Goal: Information Seeking & Learning: Learn about a topic

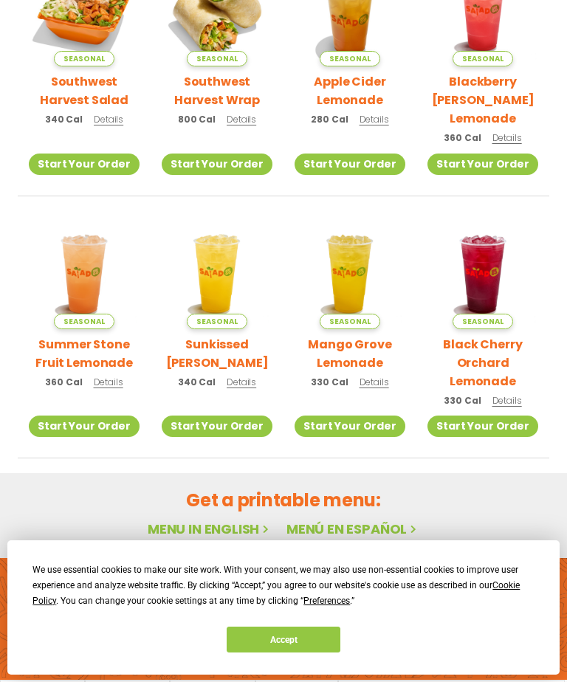
scroll to position [482, 0]
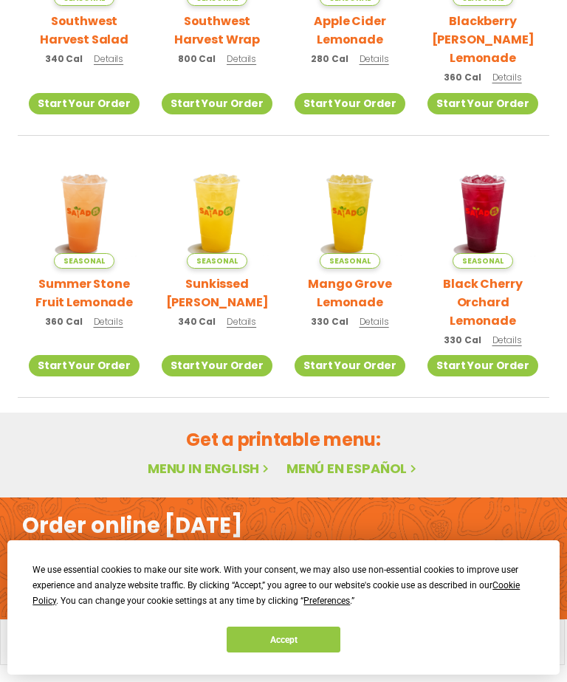
click at [207, 464] on link "Menu in English" at bounding box center [210, 468] width 124 height 18
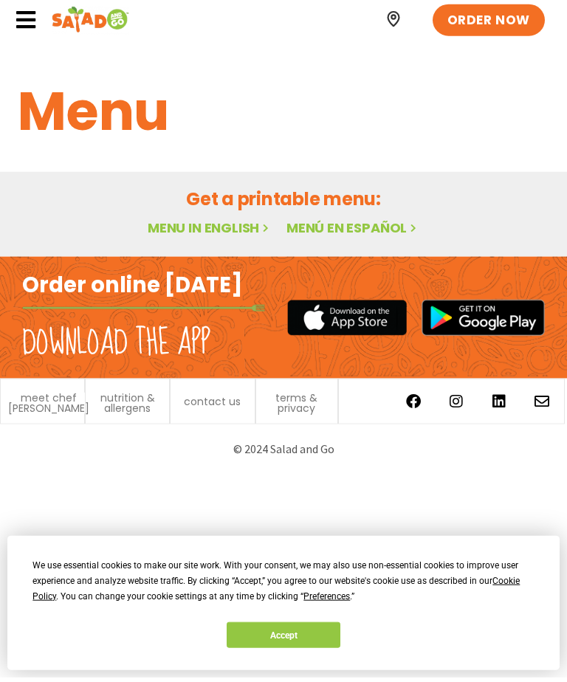
scroll to position [4, 0]
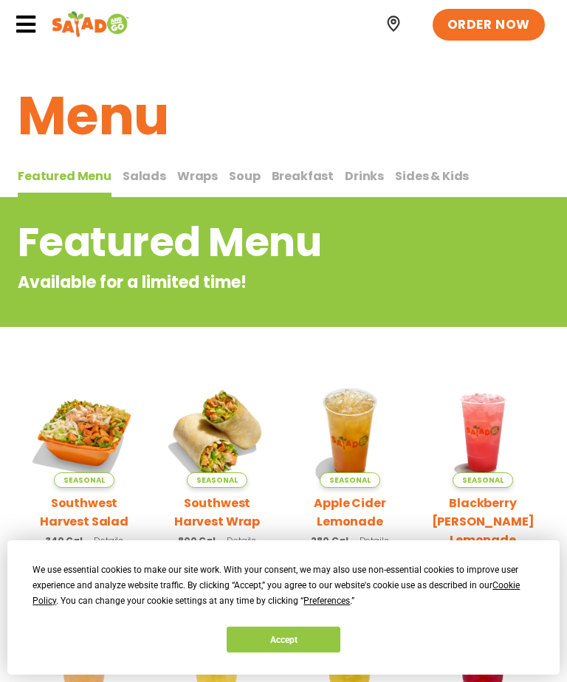
click at [141, 173] on span "Salads" at bounding box center [145, 176] width 44 height 17
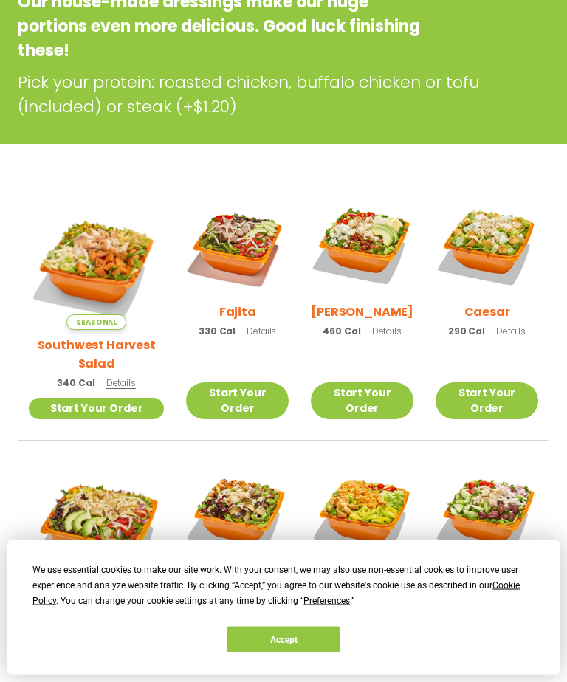
scroll to position [281, 0]
click at [230, 501] on img at bounding box center [237, 514] width 103 height 103
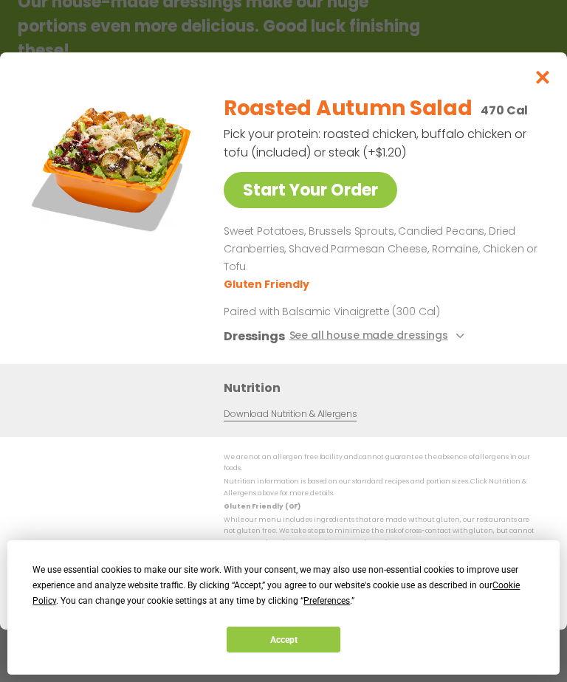
click at [456, 339] on icon at bounding box center [459, 336] width 6 height 6
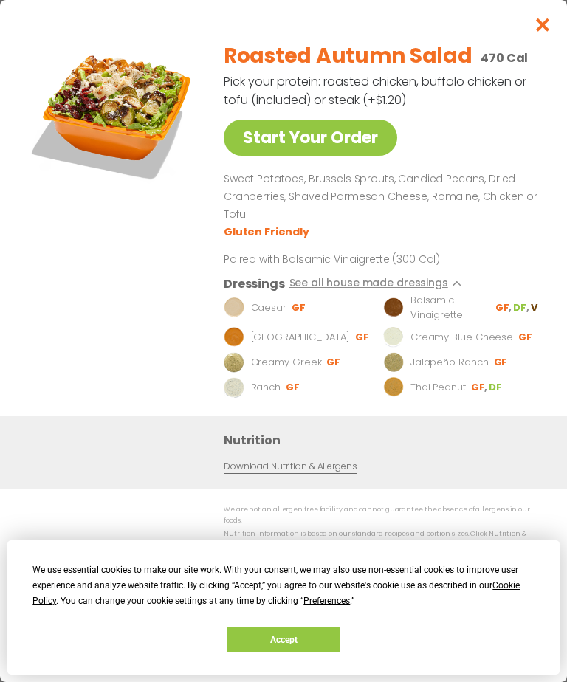
scroll to position [122, 0]
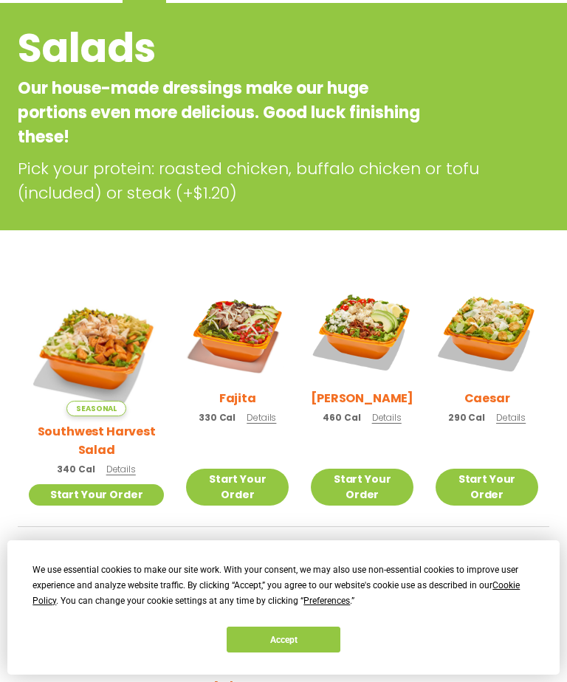
scroll to position [197, 0]
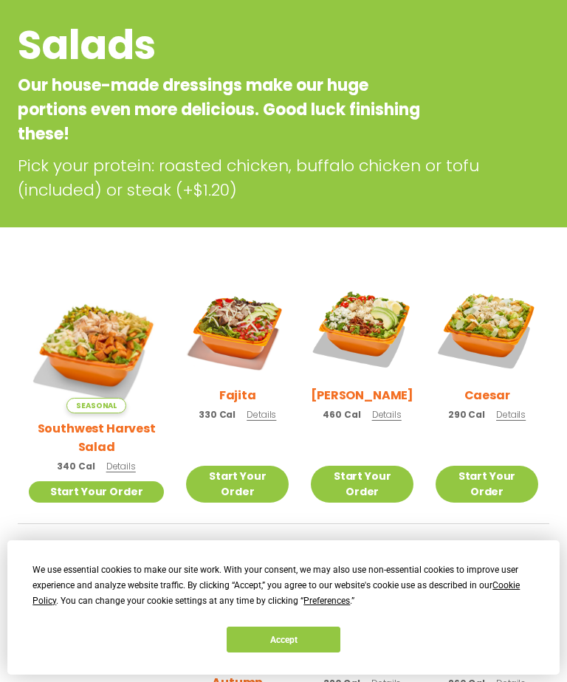
click at [214, 330] on img at bounding box center [237, 329] width 103 height 103
click at [96, 331] on img at bounding box center [96, 345] width 135 height 135
click at [546, 100] on div "Salads Our house-made dressings make our huge portions even more delicious. Goo…" at bounding box center [283, 109] width 567 height 187
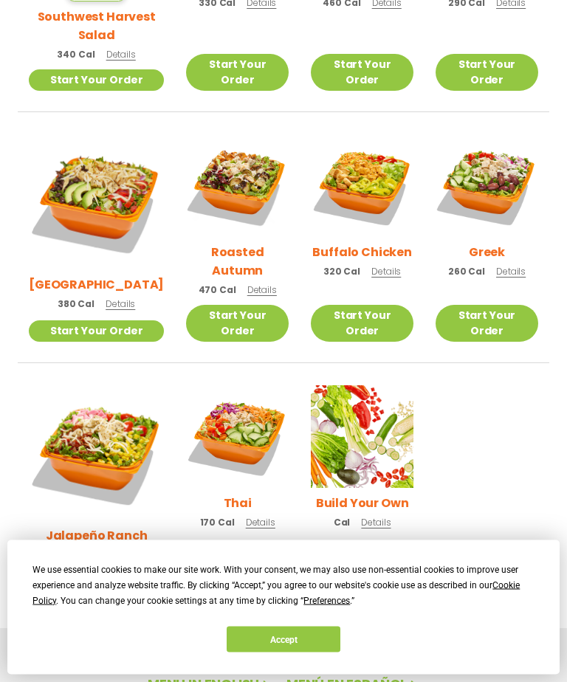
scroll to position [610, 0]
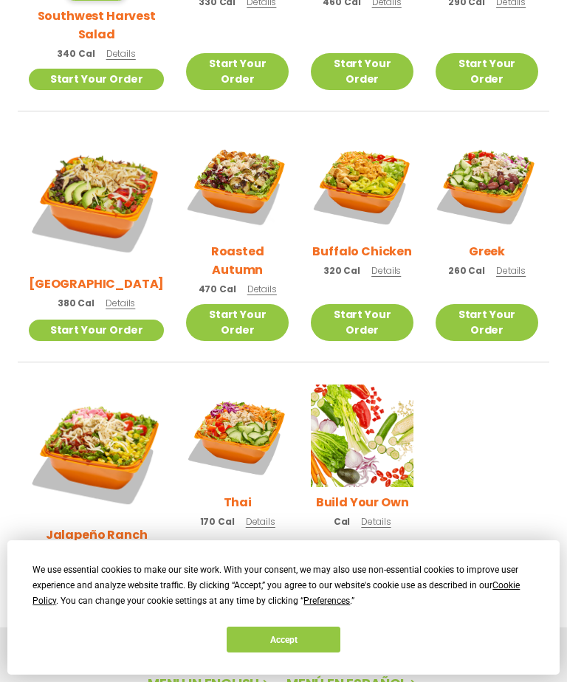
click at [484, 198] on img at bounding box center [487, 185] width 103 height 103
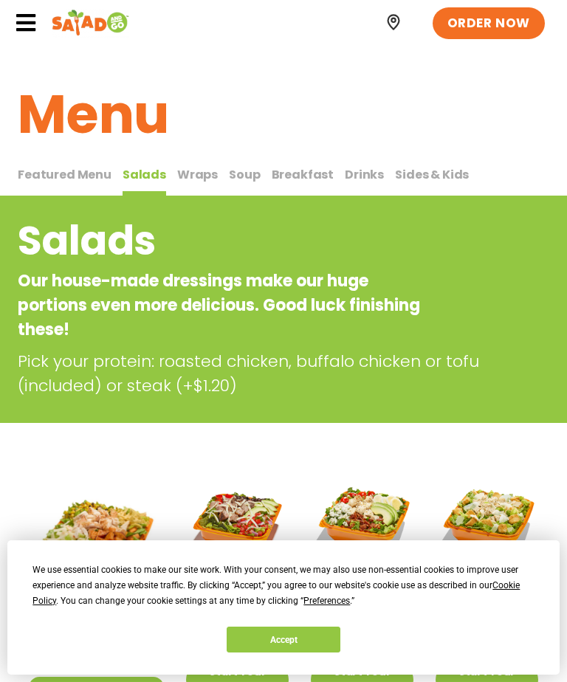
scroll to position [0, 0]
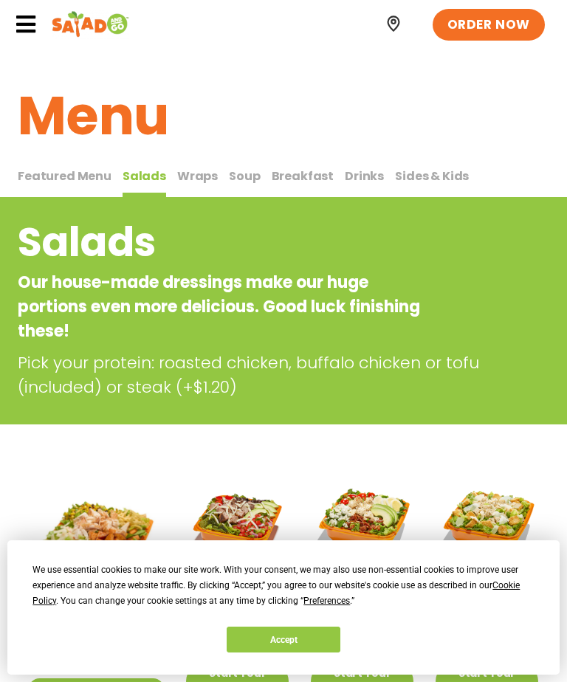
click at [193, 174] on span "Wraps" at bounding box center [197, 176] width 41 height 17
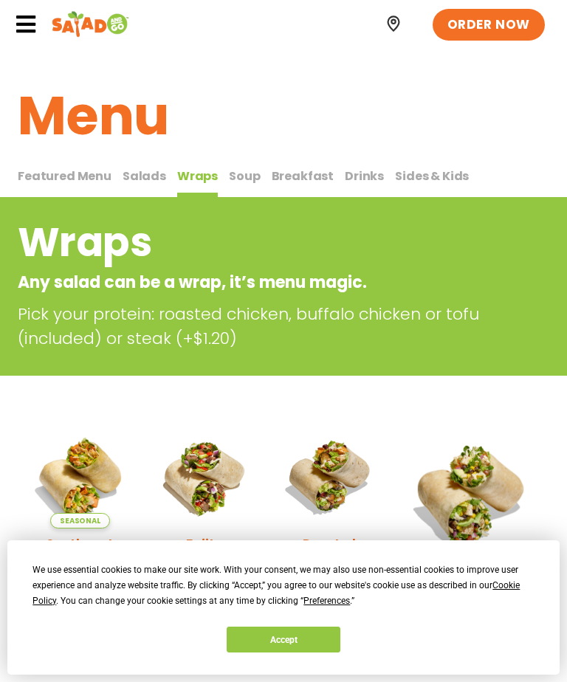
click at [231, 168] on span "Soup" at bounding box center [244, 176] width 31 height 17
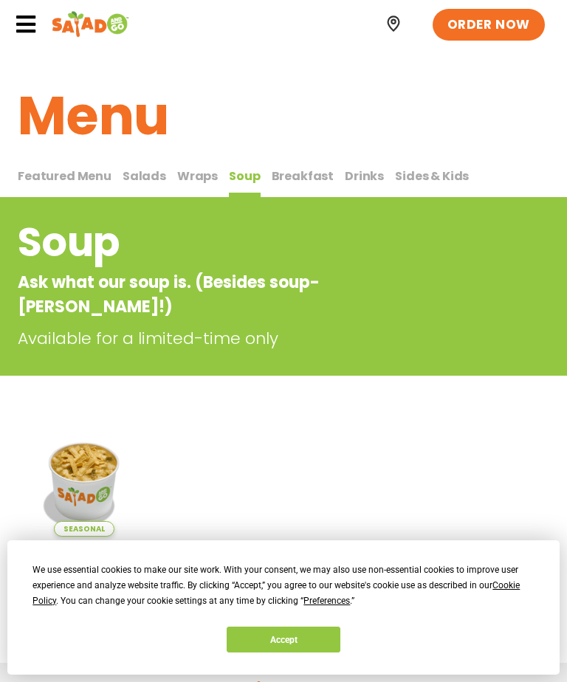
click at [295, 174] on span "Breakfast" at bounding box center [303, 176] width 63 height 17
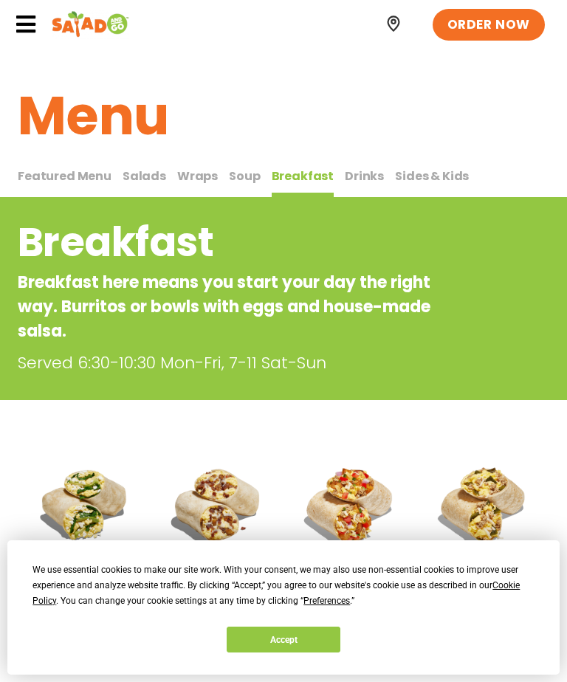
click at [346, 168] on span "Drinks" at bounding box center [364, 176] width 39 height 17
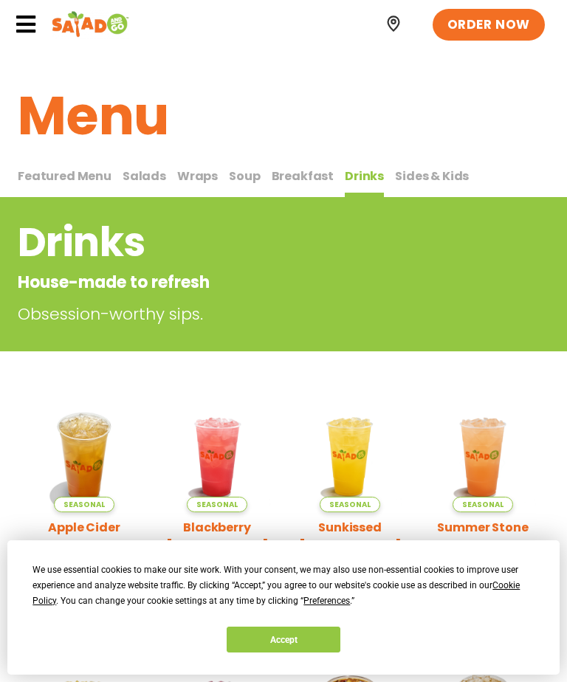
click at [407, 176] on span "Sides & Kids" at bounding box center [432, 176] width 74 height 17
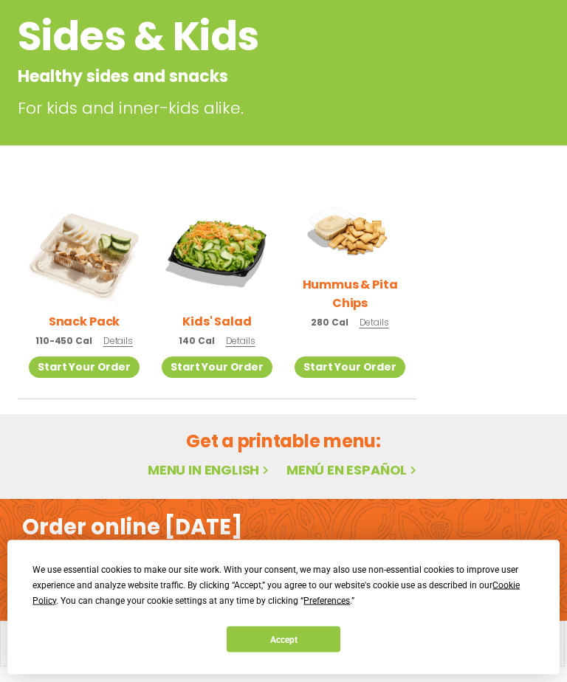
scroll to position [207, 0]
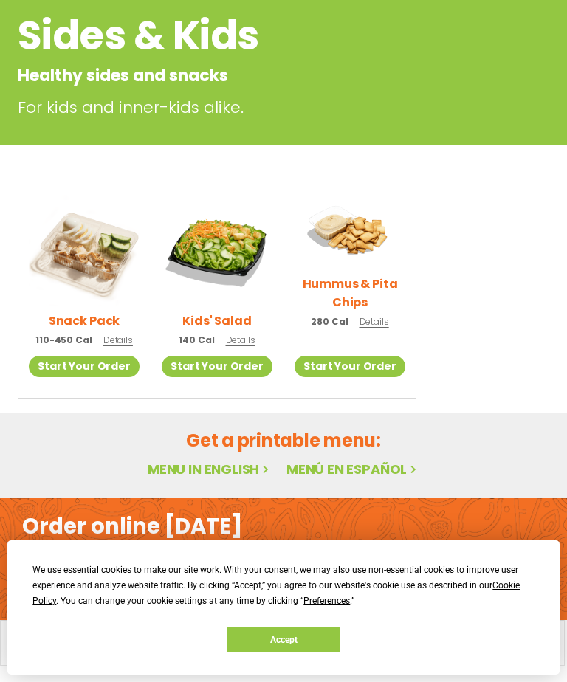
click at [360, 229] on img at bounding box center [350, 232] width 111 height 74
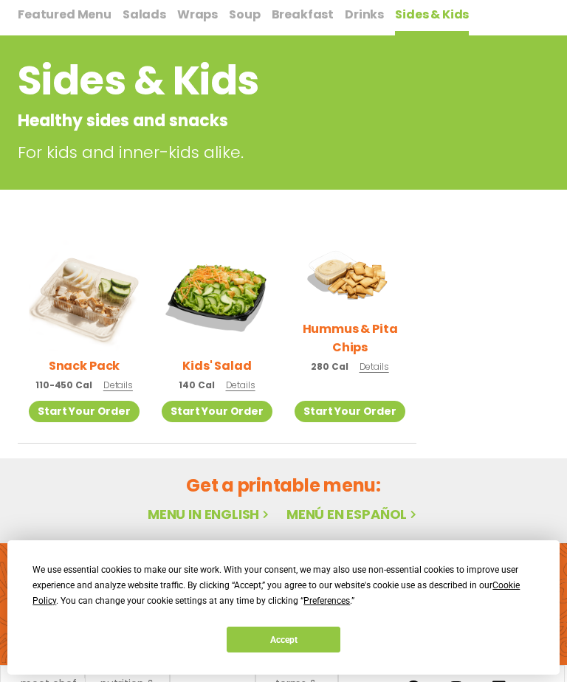
scroll to position [0, 0]
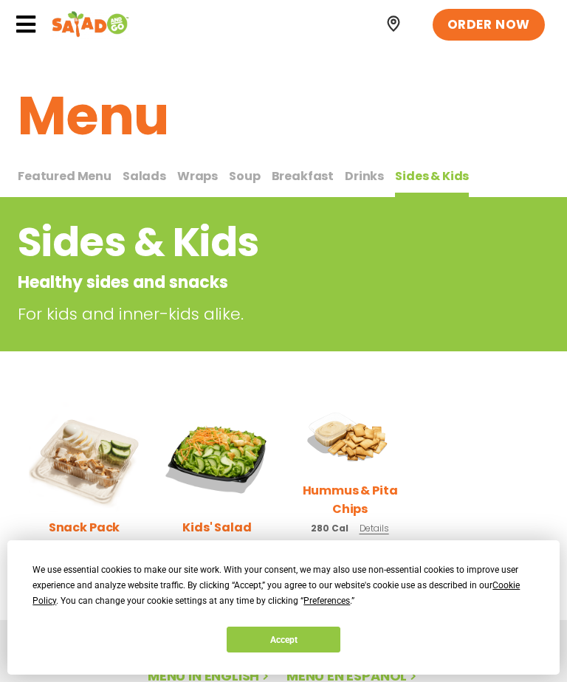
click at [27, 16] on icon at bounding box center [26, 24] width 22 height 22
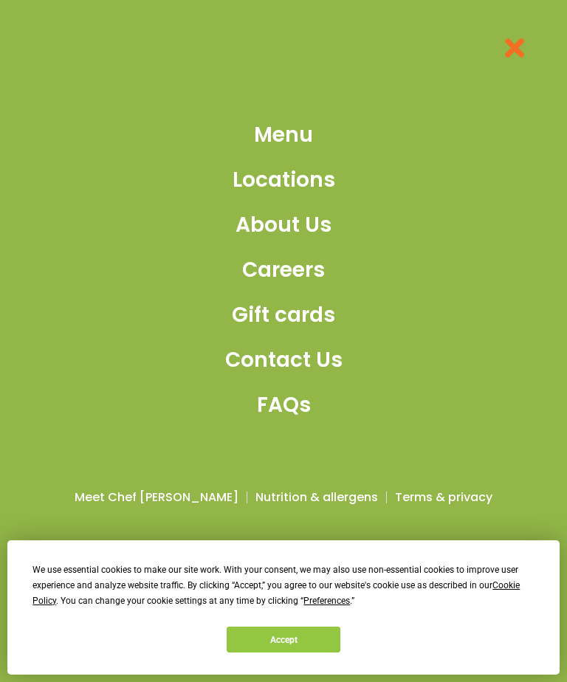
click at [296, 140] on span "Menu" at bounding box center [283, 135] width 59 height 31
